Goal: Register for event/course

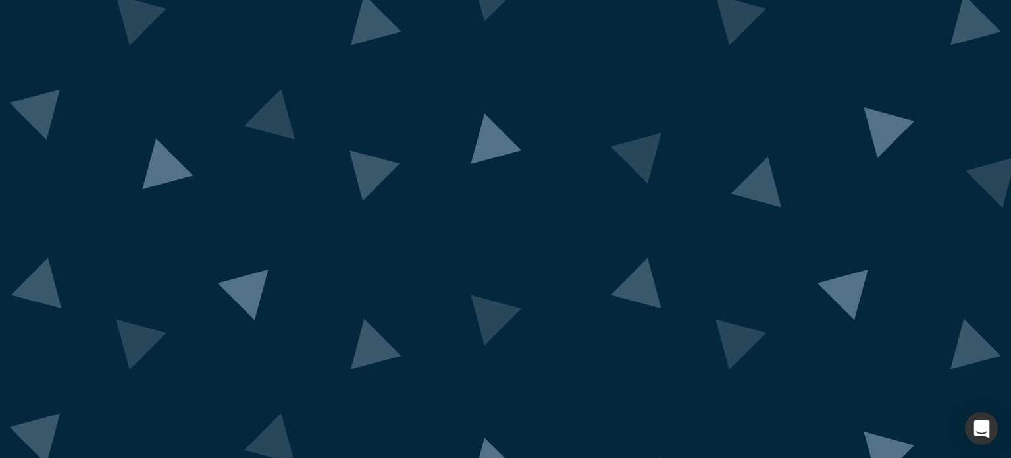
scroll to position [97, 0]
